Goal: Transaction & Acquisition: Purchase product/service

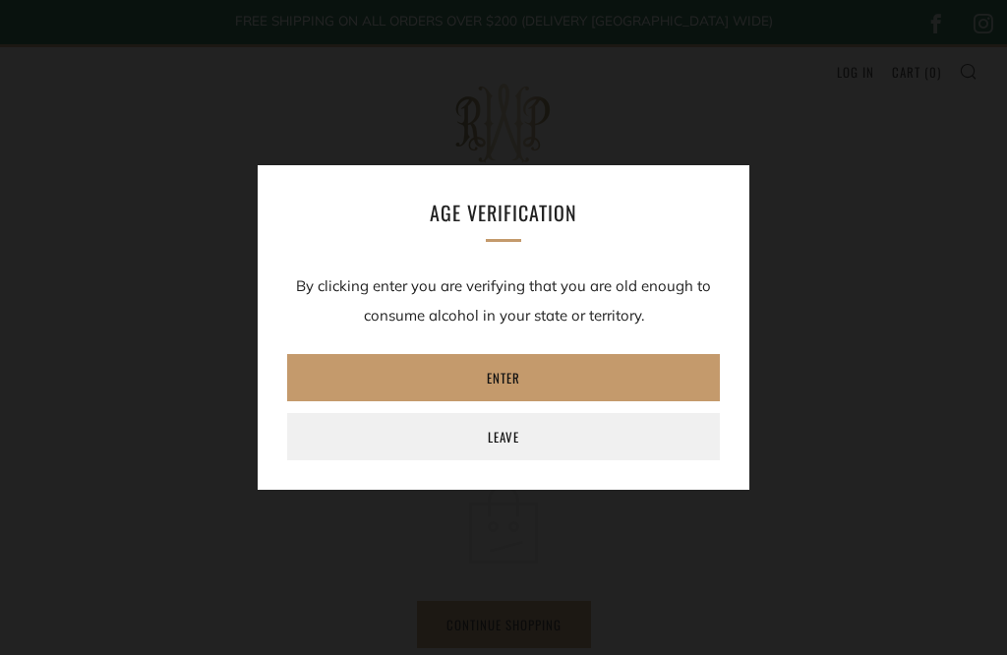
scroll to position [440, 0]
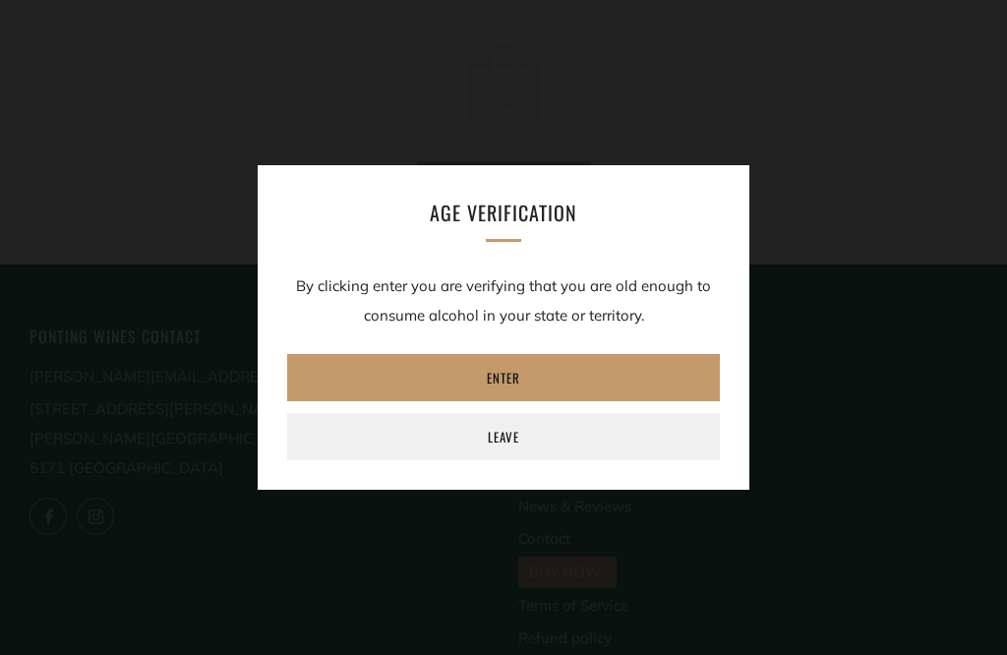
click at [520, 376] on link "Enter" at bounding box center [503, 377] width 433 height 47
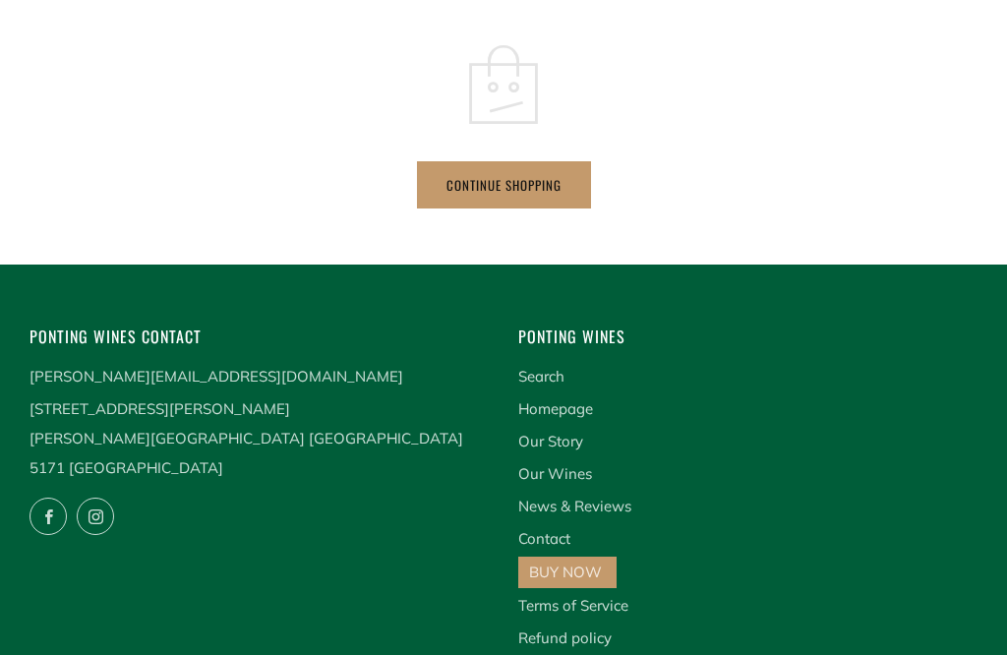
scroll to position [0, 0]
click at [523, 181] on link "Continue shopping" at bounding box center [504, 184] width 174 height 47
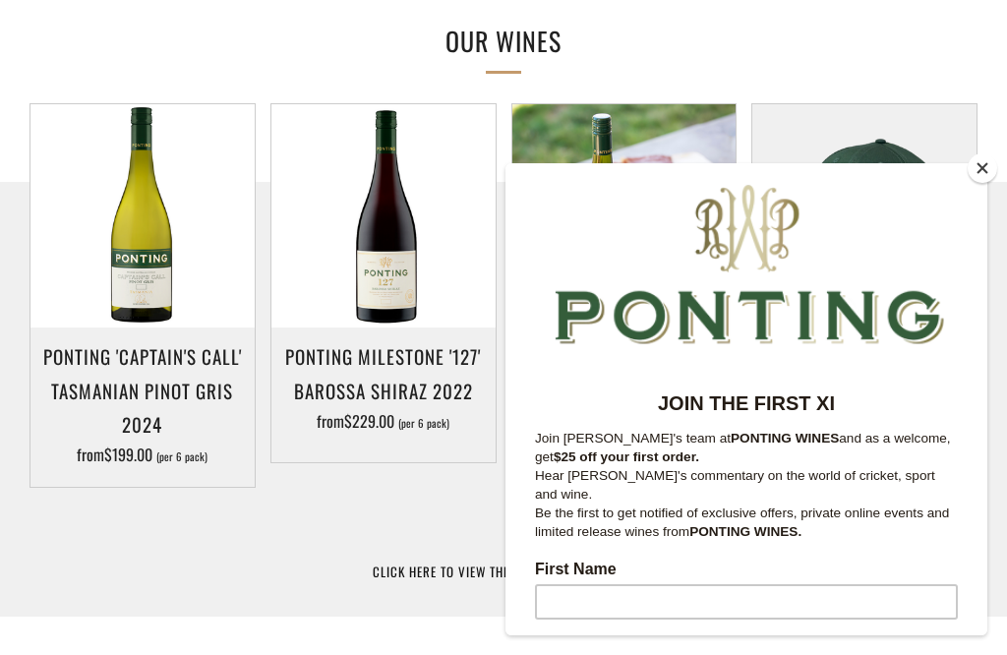
click at [994, 183] on button "Close" at bounding box center [983, 168] width 30 height 30
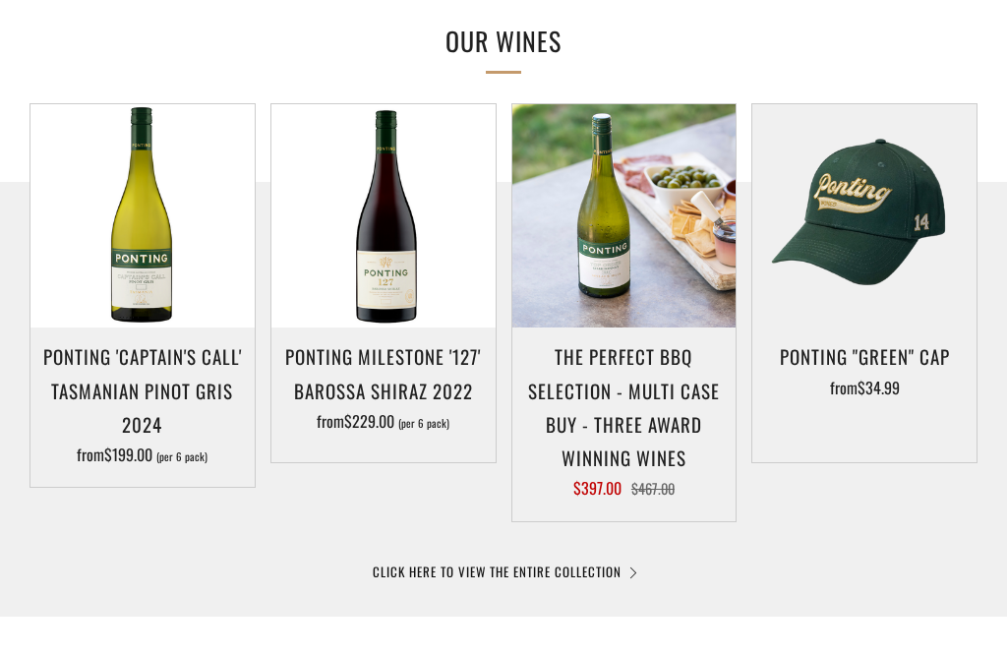
click at [632, 562] on link "CLICK HERE TO VIEW THE ENTIRE COLLECTION" at bounding box center [504, 572] width 262 height 20
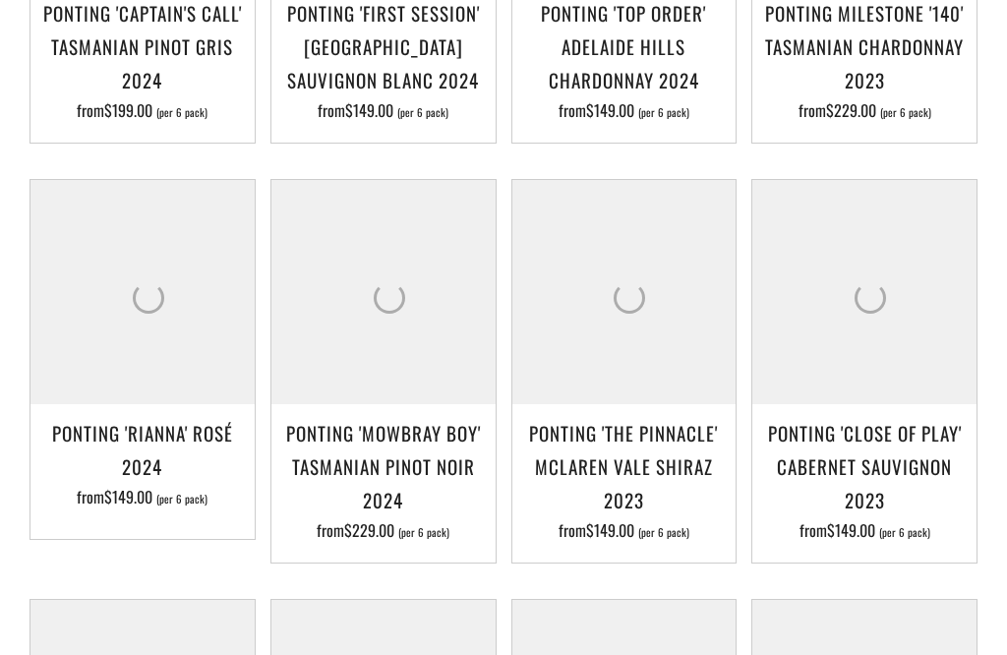
scroll to position [730, 0]
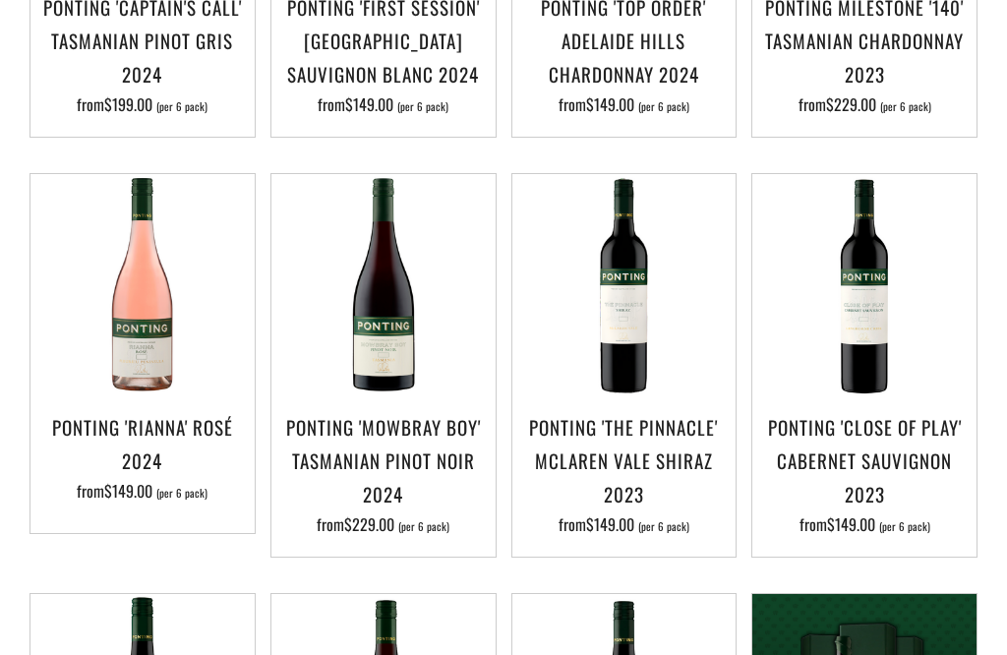
click at [629, 300] on img at bounding box center [624, 286] width 224 height 224
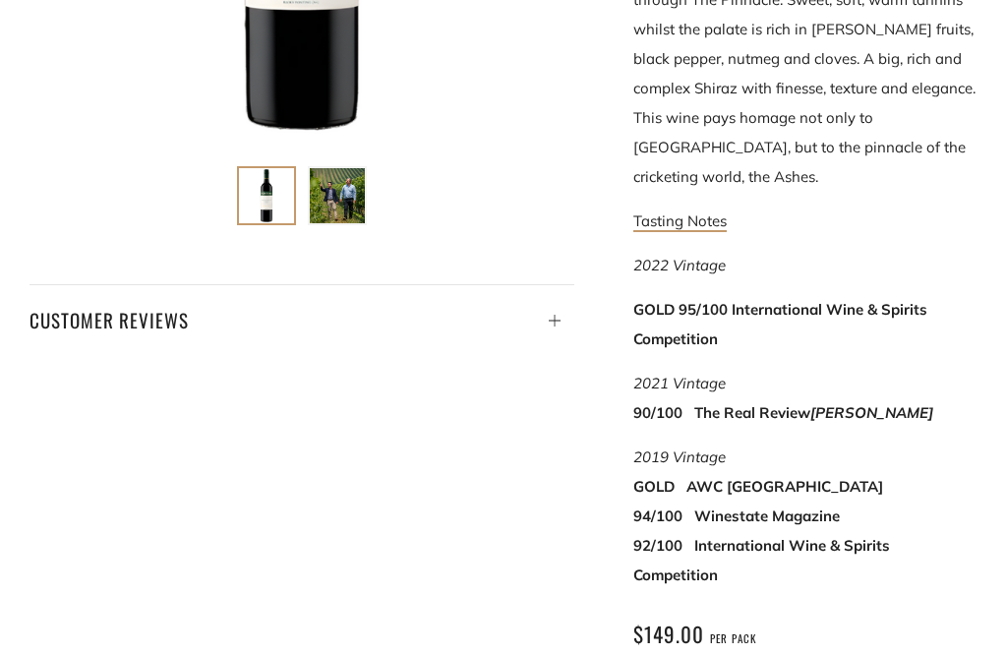
scroll to position [756, 0]
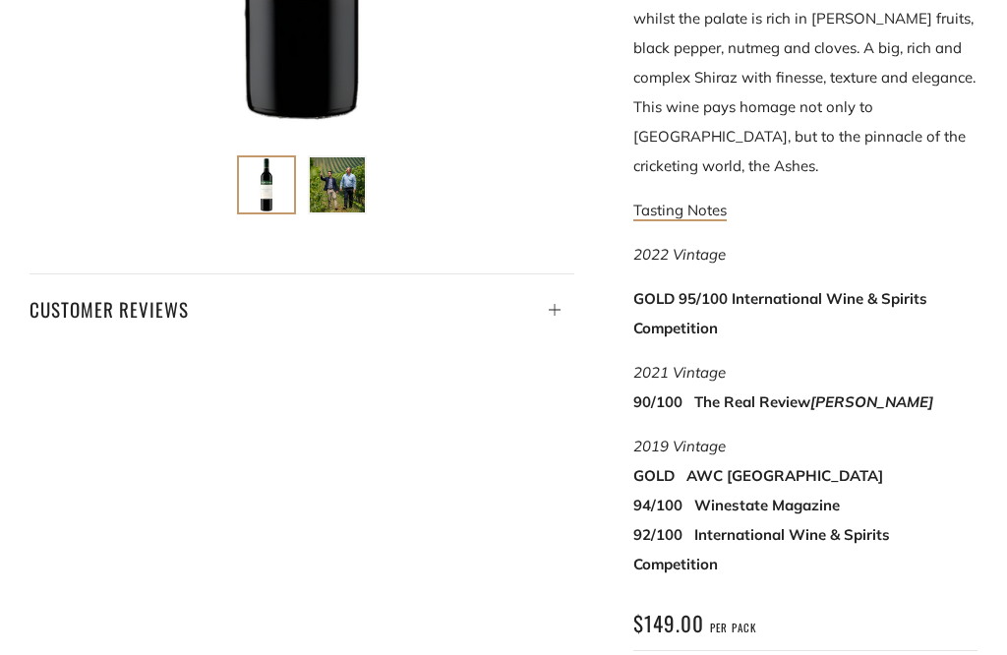
click at [682, 214] on link "Tasting Notes" at bounding box center [679, 211] width 93 height 21
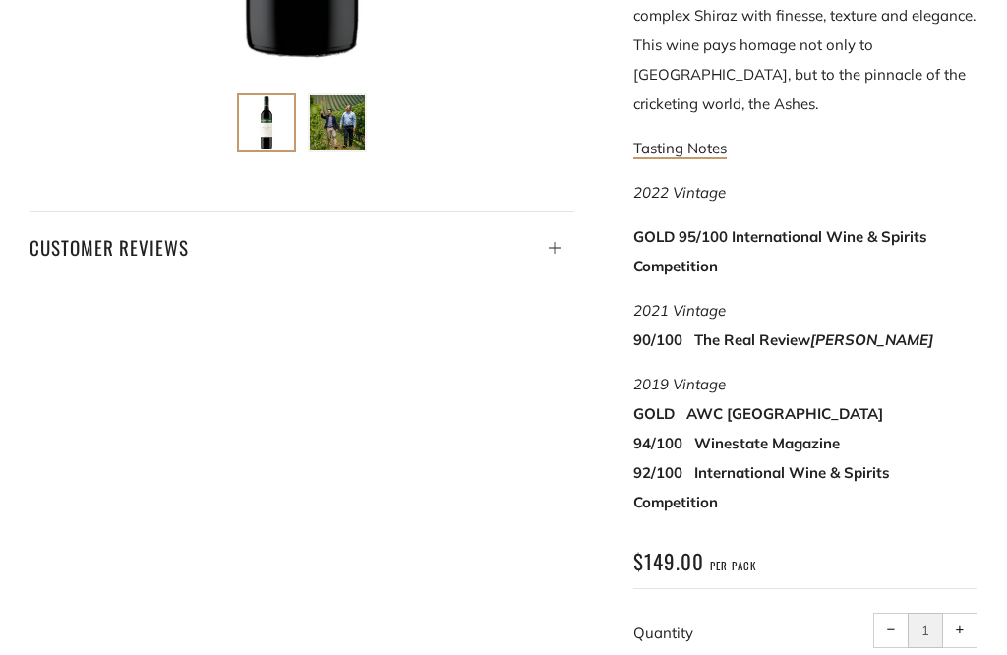
scroll to position [818, 0]
